Goal: Transaction & Acquisition: Purchase product/service

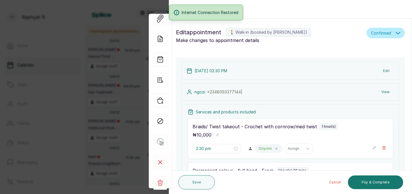
scroll to position [0, 130]
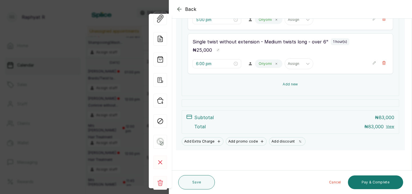
click at [307, 87] on button "Add new" at bounding box center [290, 85] width 205 height 14
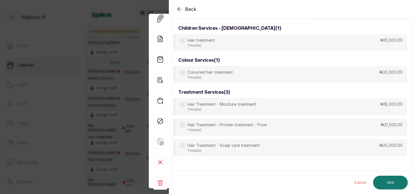
scroll to position [0, 0]
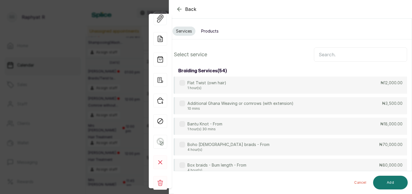
click at [331, 56] on input "text" at bounding box center [360, 55] width 93 height 14
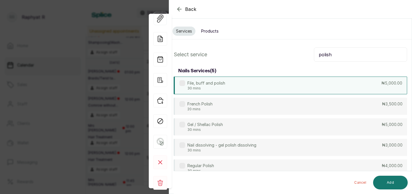
type input "polish"
click at [316, 92] on div "File, buff and polish 30 mins ₦5,000.00" at bounding box center [291, 86] width 234 height 18
click at [377, 188] on button "Add" at bounding box center [390, 183] width 35 height 14
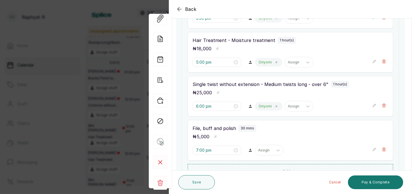
scroll to position [175, 0]
click at [258, 151] on div at bounding box center [264, 149] width 12 height 5
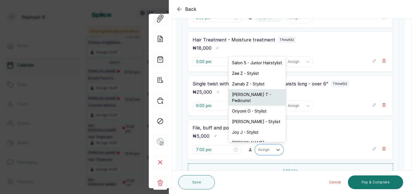
scroll to position [12, 0]
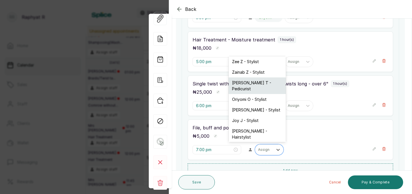
click at [247, 83] on div "[PERSON_NAME] T - Pedicurist" at bounding box center [257, 86] width 57 height 17
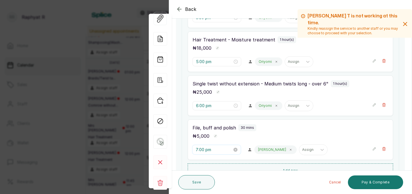
click at [203, 149] on input "7:00 pm" at bounding box center [214, 150] width 37 height 6
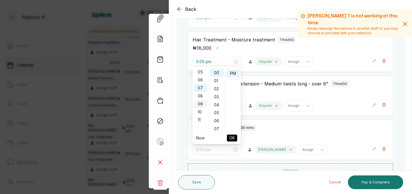
scroll to position [38, 0]
click at [201, 75] on div "05" at bounding box center [201, 75] width 14 height 8
type input "5:00 pm"
click at [234, 139] on span "OK" at bounding box center [232, 138] width 6 height 11
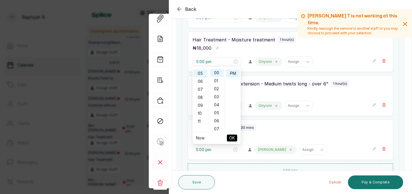
type input "5:00 pm"
type input "6:00 pm"
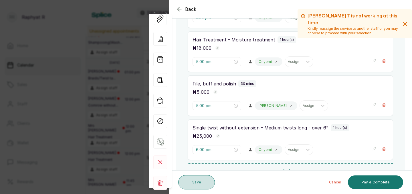
click at [197, 186] on button "Save" at bounding box center [196, 182] width 37 height 14
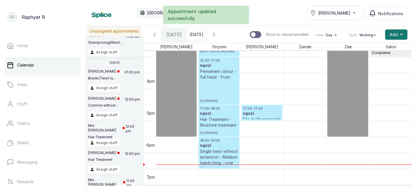
scroll to position [490, 0]
click at [228, 88] on div "15:30 - 17:00 ngozi Permanent colour - full head - From Confirmed" at bounding box center [219, 81] width 38 height 45
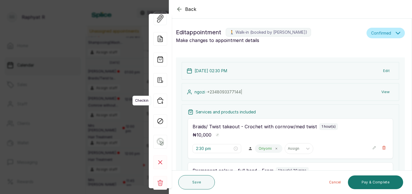
click at [161, 97] on icon "button" at bounding box center [160, 101] width 14 height 14
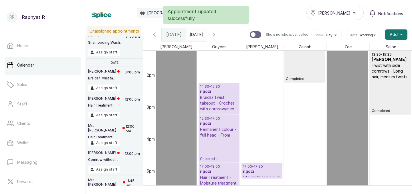
scroll to position [0, 0]
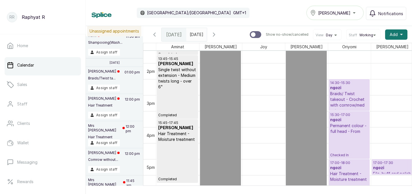
click at [208, 154] on div "12:30 - 18:00 [PERSON_NAME] Off" at bounding box center [220, 103] width 38 height 173
select select "76101676-a0b2-493d-a3b6-cd8616ff4bf5"
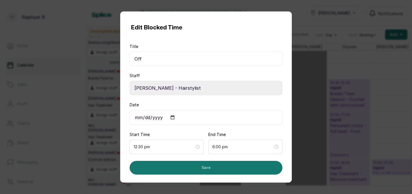
click at [208, 154] on div "End Time 6:00 pm" at bounding box center [245, 143] width 74 height 22
click at [333, 93] on div "Edit Blocked Time Title Off Staff Select Staff Salon S - Junior Hairstylist Zee…" at bounding box center [206, 97] width 412 height 194
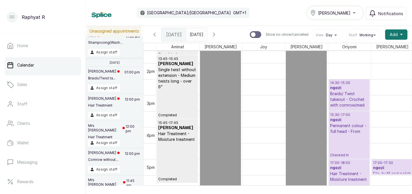
click at [362, 141] on div "15:30 - 17:00 ngozi Permanent colour - full head - From Checked In" at bounding box center [349, 135] width 38 height 45
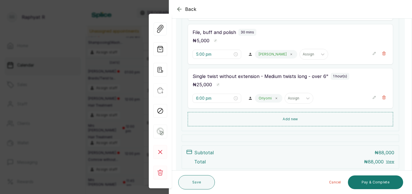
scroll to position [229, 0]
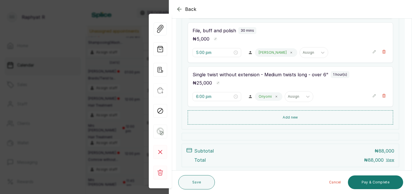
click at [360, 126] on div "Services and products included Braids/ Twist takeout - Crochet with cornrow/med…" at bounding box center [291, 3] width 218 height 254
click at [341, 138] on div at bounding box center [291, 136] width 218 height 7
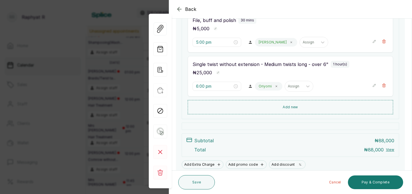
scroll to position [262, 0]
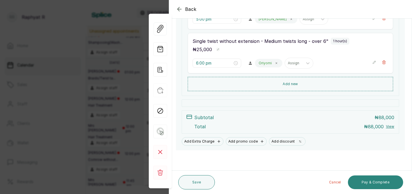
click at [379, 180] on button "Pay & Complete" at bounding box center [375, 183] width 55 height 14
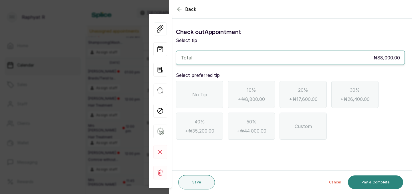
scroll to position [0, 0]
click at [189, 90] on div "No Tip" at bounding box center [199, 94] width 47 height 27
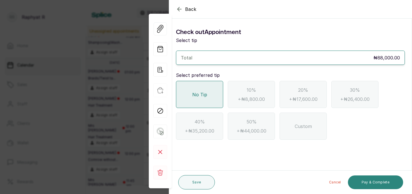
click at [373, 183] on button "Pay & Complete" at bounding box center [375, 183] width 55 height 14
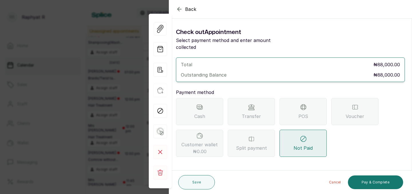
click at [260, 114] on div "Transfer" at bounding box center [251, 111] width 47 height 27
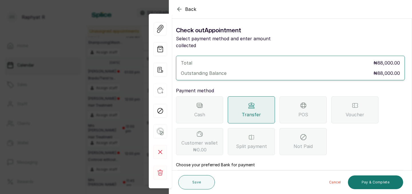
scroll to position [30, 0]
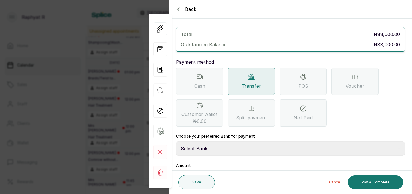
click at [206, 142] on select "Select Bank TRACTION(TRACTION) Providus Bank TASALAHQ HAIR AND BEAUTY Guaranty …" at bounding box center [290, 149] width 229 height 14
select select "d2e8ea74-1b1f-42b2-81f9-dacd6e382dd2"
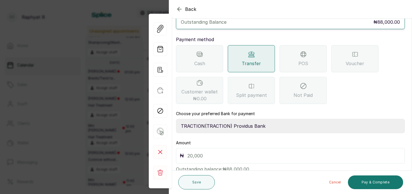
scroll to position [60, 0]
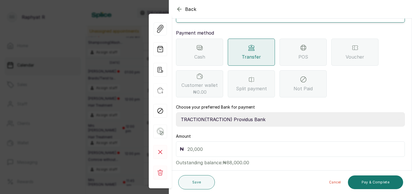
click at [205, 145] on input "text" at bounding box center [294, 149] width 214 height 8
type input "88,000"
click at [366, 179] on button "Pay & Complete" at bounding box center [375, 183] width 55 height 14
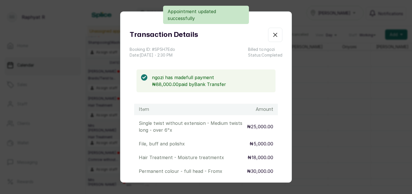
scroll to position [108, 0]
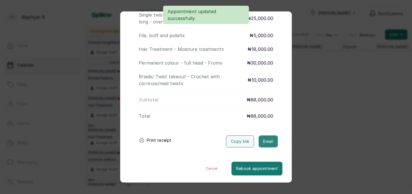
click at [262, 139] on button "Email" at bounding box center [268, 142] width 19 height 12
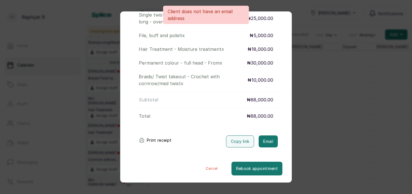
click at [328, 100] on div "Transaction Details Booking ID: # SP5H7Edo Date: [DATE] ・ 2:30 PM Billed to: ng…" at bounding box center [206, 97] width 412 height 194
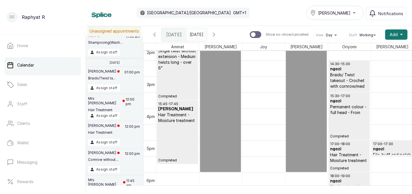
scroll to position [510, 0]
